Goal: Communication & Community: Connect with others

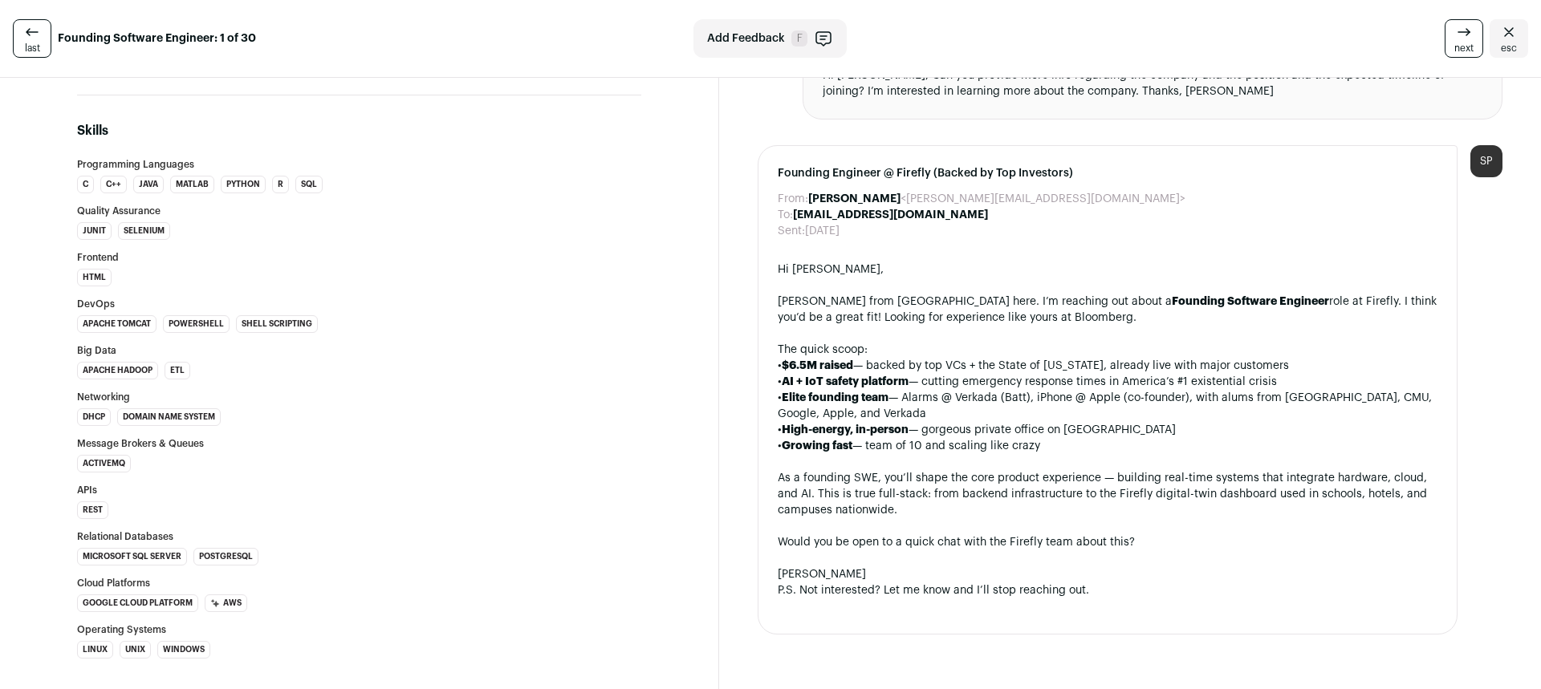
scroll to position [1317, 0]
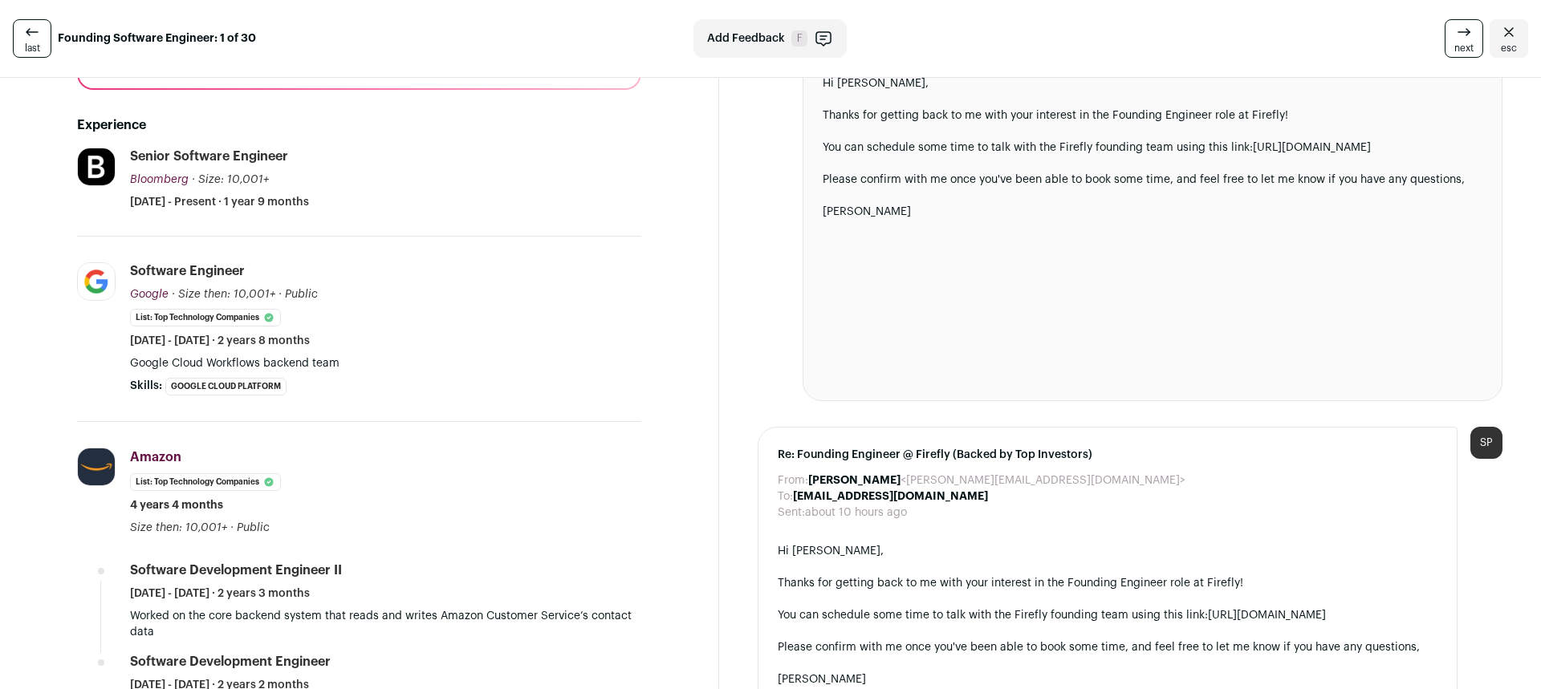
scroll to position [438, 0]
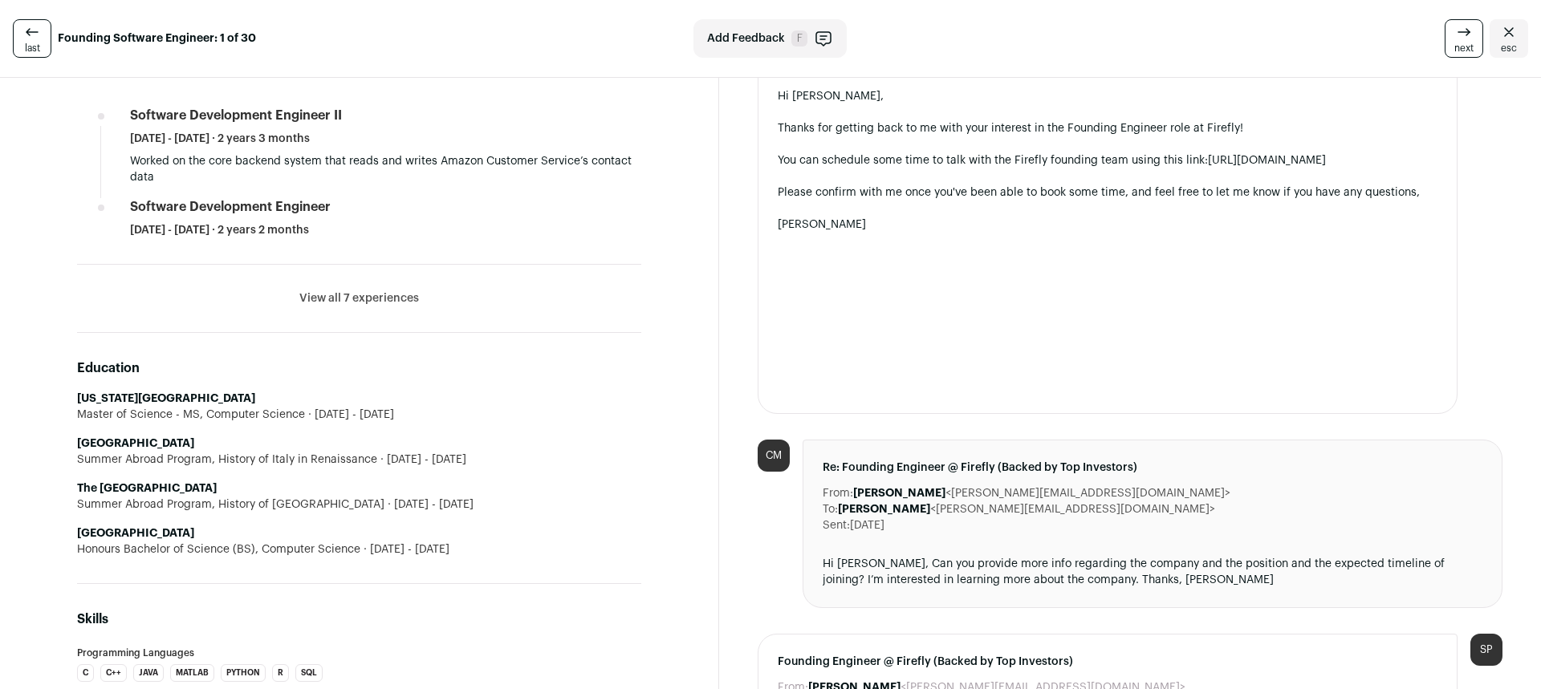
scroll to position [792, 0]
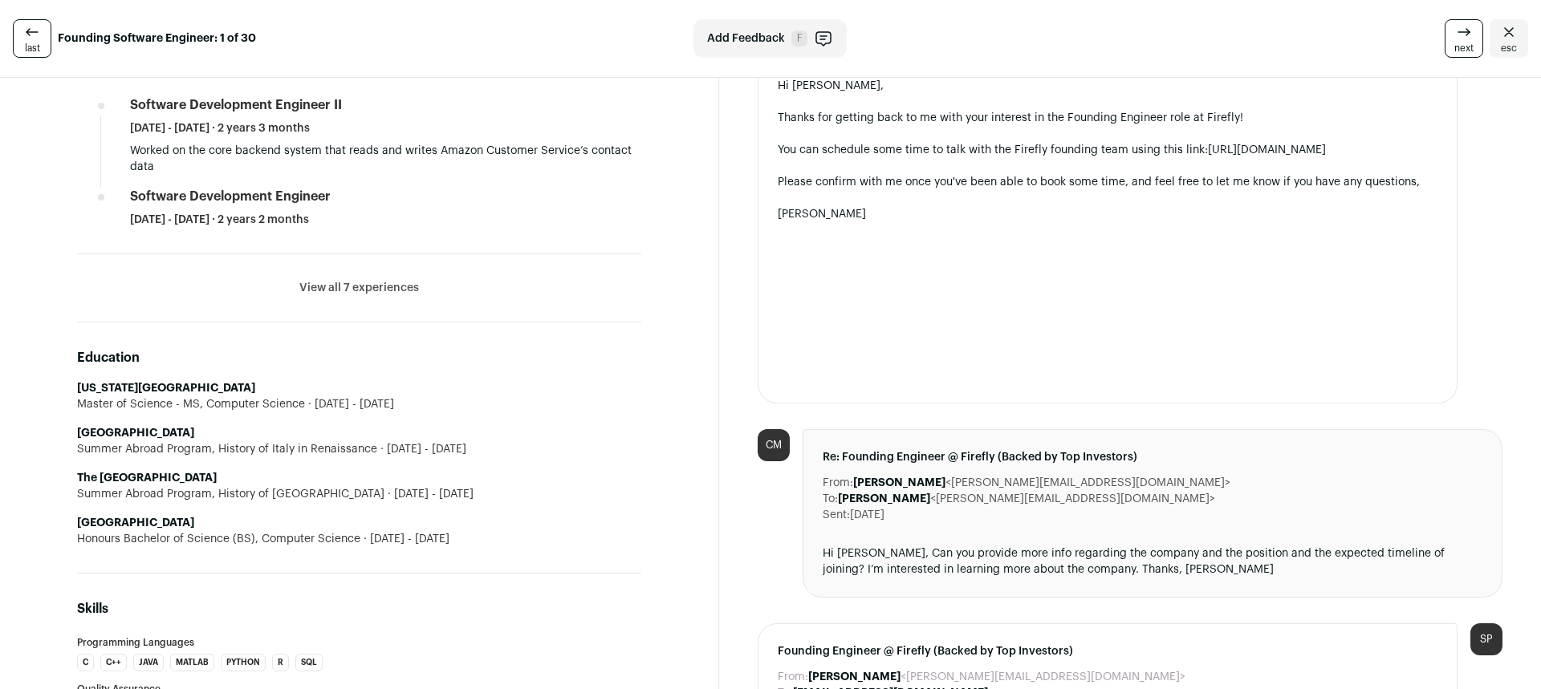
click at [339, 278] on li "View all 7 experiences View less" at bounding box center [359, 288] width 564 height 68
click at [361, 290] on button "View all 7 experiences" at bounding box center [359, 288] width 120 height 16
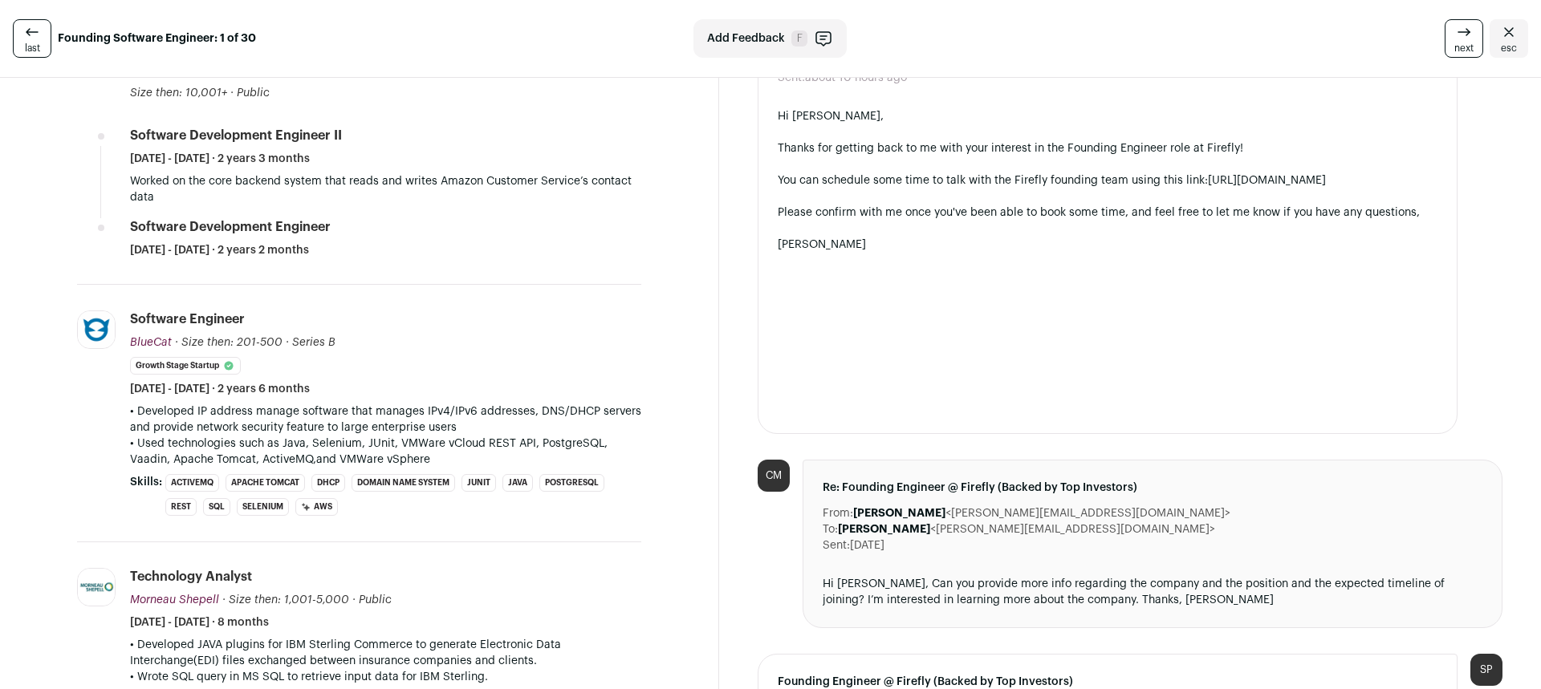
scroll to position [762, 0]
drag, startPoint x: 774, startPoint y: 244, endPoint x: 811, endPoint y: 241, distance: 36.3
click at [788, 242] on div "Re: Founding Engineer @ Firefly (Backed by Top Investors) From: Adam Fitzer <ad…" at bounding box center [1108, 212] width 700 height 442
click at [811, 241] on div "[PERSON_NAME]" at bounding box center [1108, 244] width 660 height 16
click at [819, 296] on div at bounding box center [1108, 292] width 660 height 16
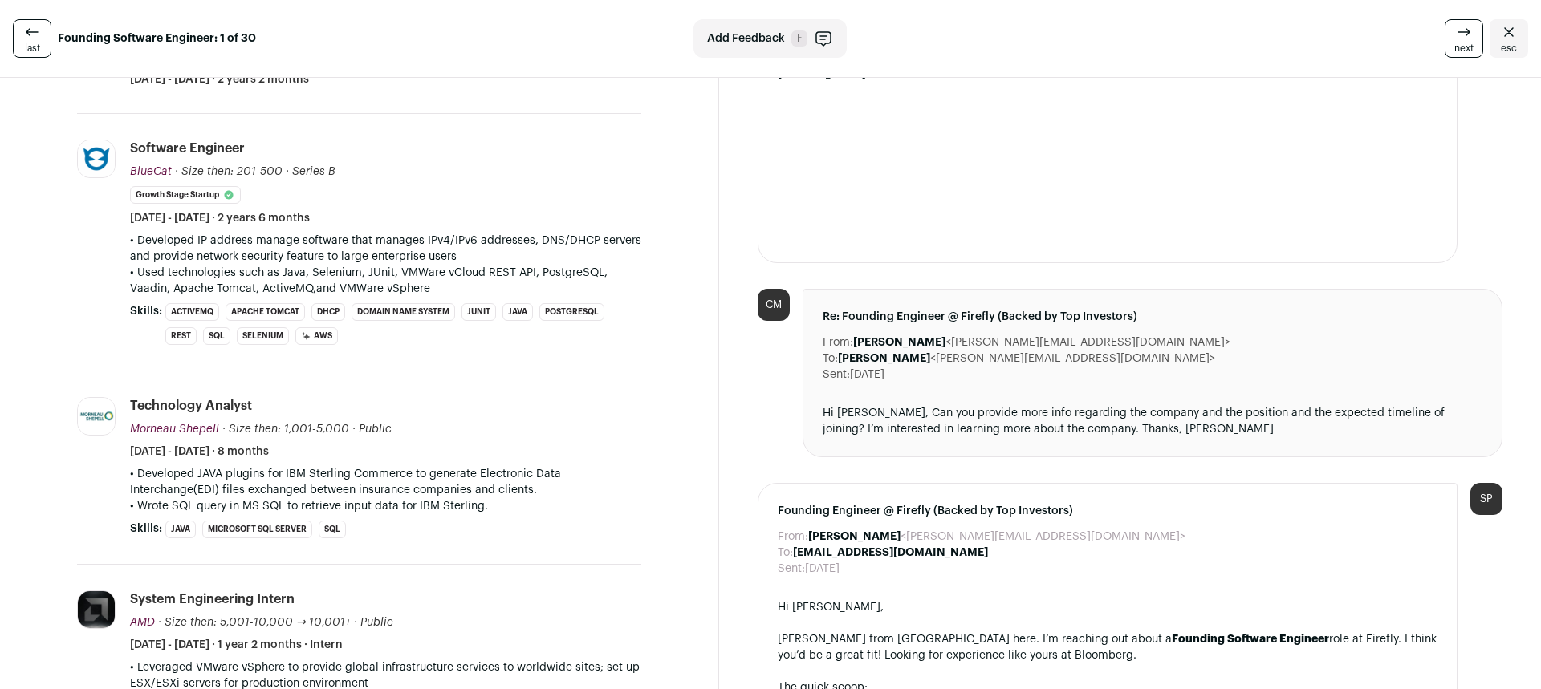
scroll to position [1009, 0]
